Goal: Navigation & Orientation: Find specific page/section

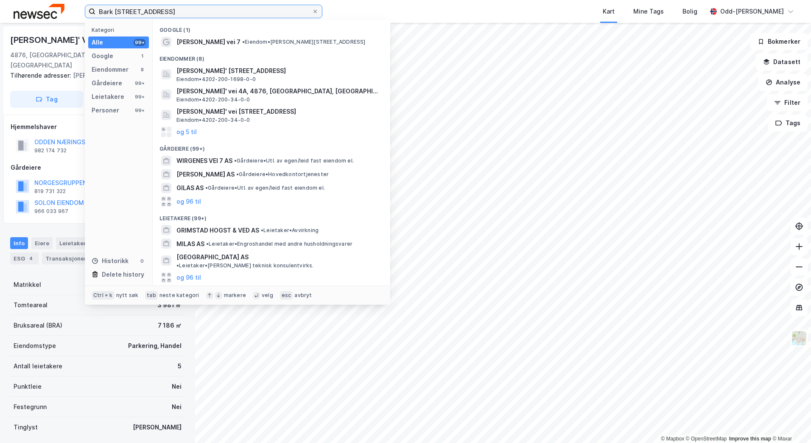
drag, startPoint x: 198, startPoint y: 8, endPoint x: 57, endPoint y: 3, distance: 140.6
click at [57, 3] on div "Bark Silas vei 7, Grimstad Kategori Alle 99+ Google 1 Eiendommer 8 Gårdeiere 99…" at bounding box center [405, 11] width 811 height 23
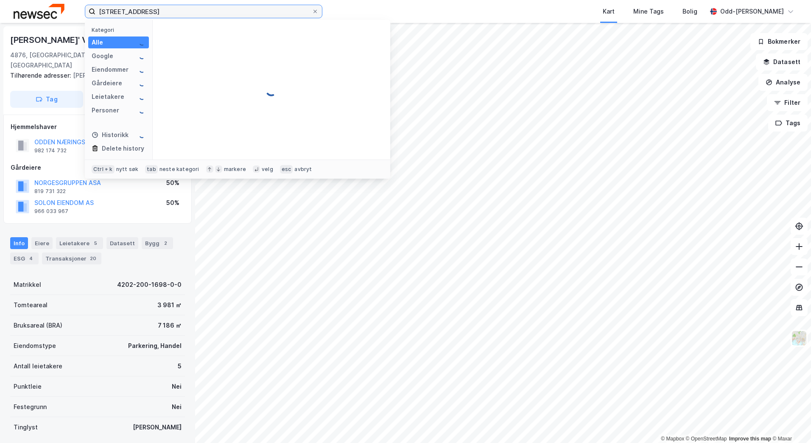
type input "[STREET_ADDRESS]"
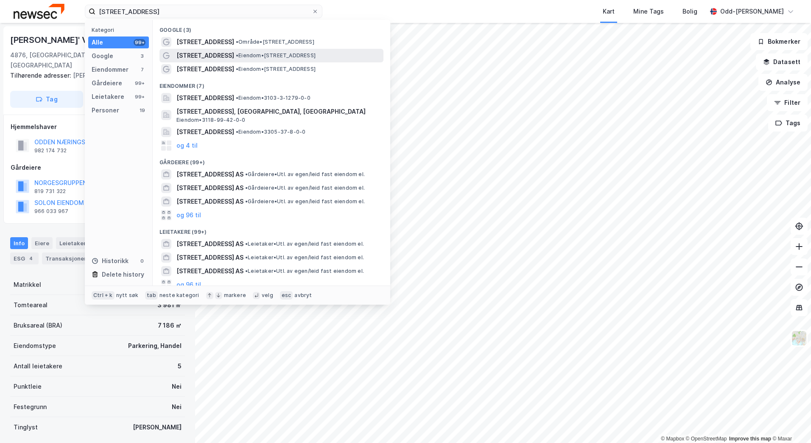
click at [201, 56] on span "[STREET_ADDRESS]" at bounding box center [206, 56] width 58 height 10
